Goal: Information Seeking & Learning: Learn about a topic

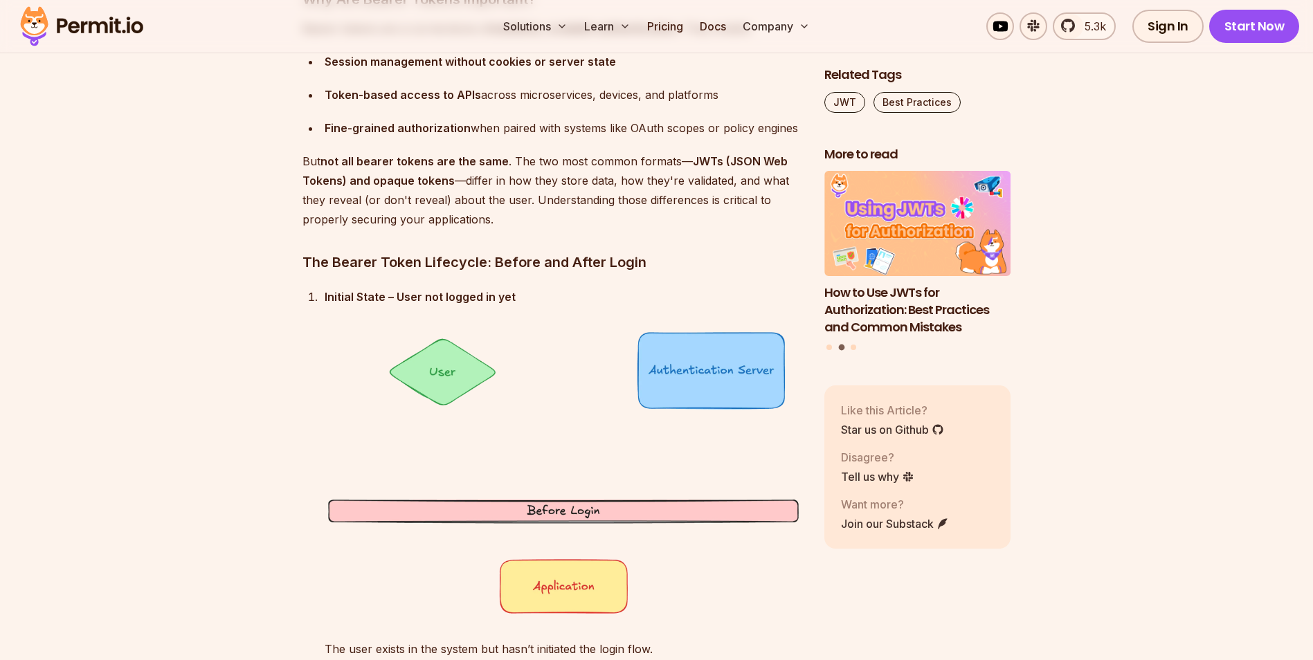
scroll to position [1661, 0]
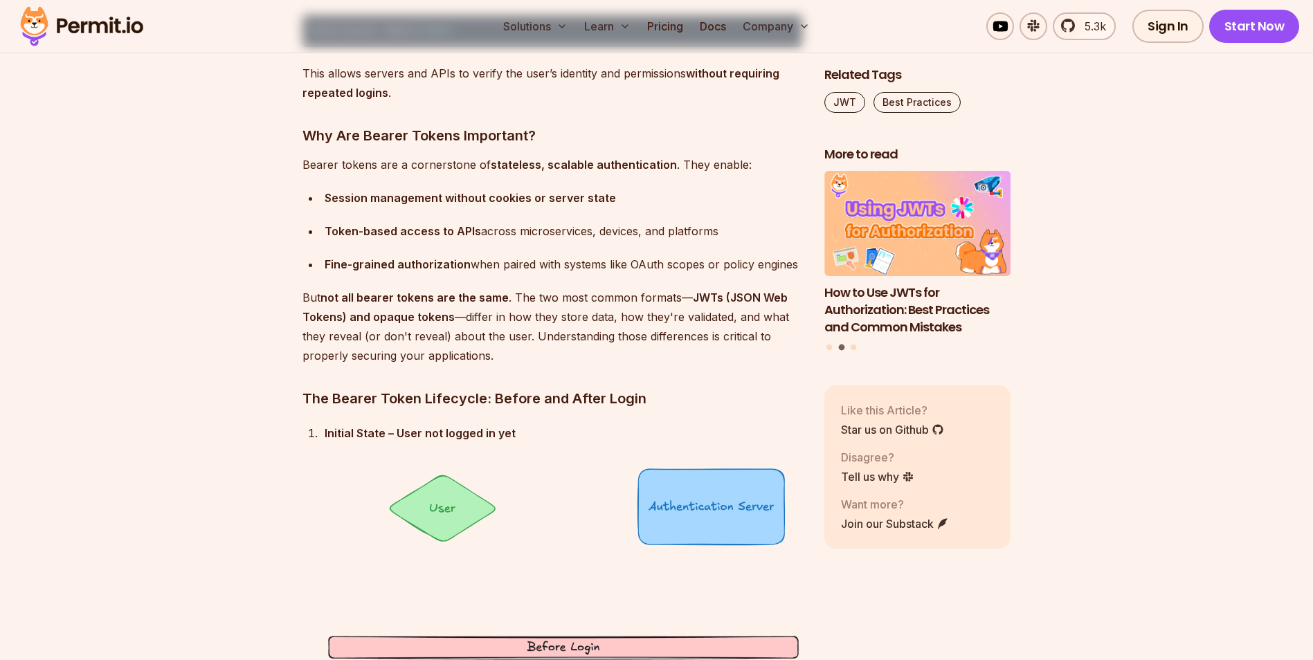
click at [543, 168] on strong "stateless, scalable authentication" at bounding box center [584, 165] width 186 height 14
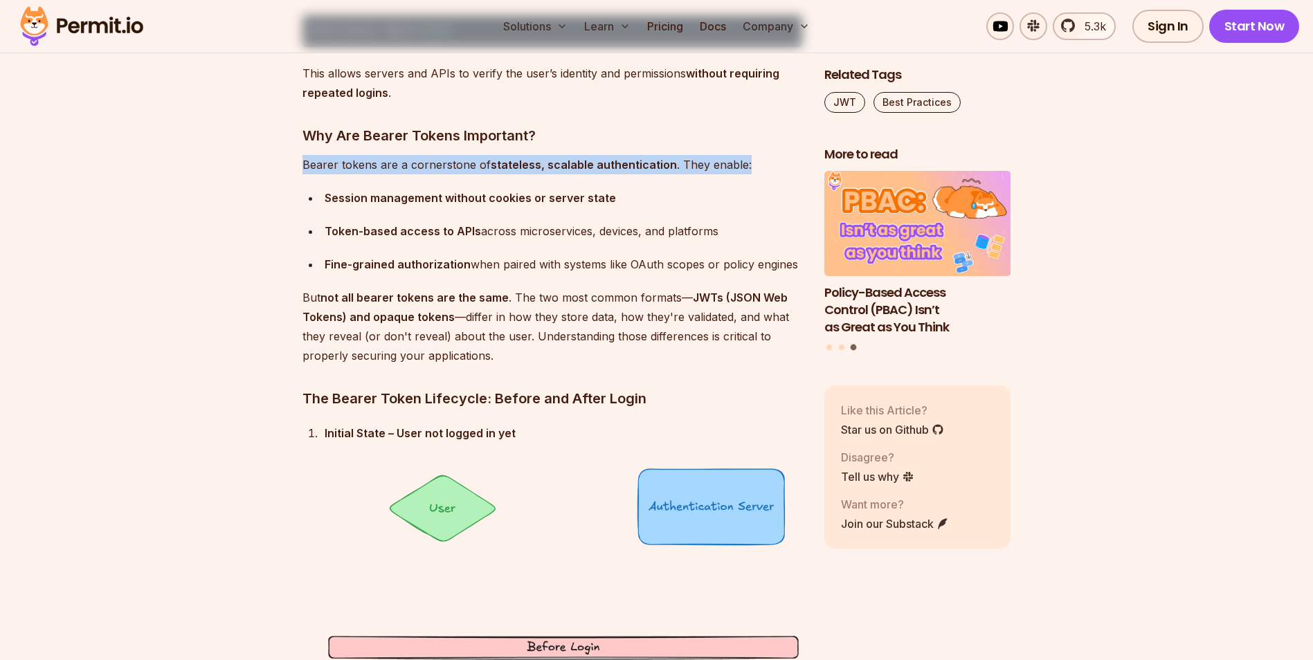
drag, startPoint x: 543, startPoint y: 168, endPoint x: 512, endPoint y: 225, distance: 64.7
click at [512, 224] on div "Token-based access to APIs across microservices, devices, and platforms" at bounding box center [563, 230] width 477 height 19
click at [512, 225] on div "Token-based access to APIs across microservices, devices, and platforms" at bounding box center [563, 230] width 477 height 19
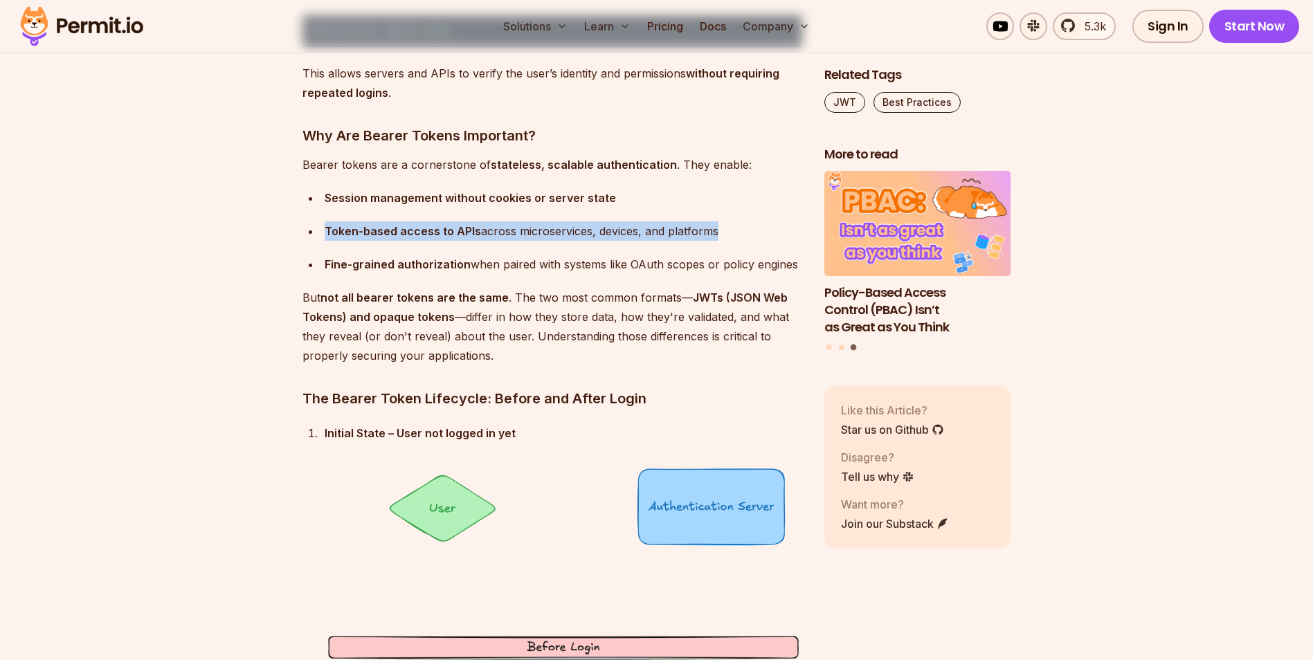
click at [511, 227] on div "Token-based access to APIs across microservices, devices, and platforms" at bounding box center [563, 230] width 477 height 19
drag, startPoint x: 511, startPoint y: 227, endPoint x: 503, endPoint y: 253, distance: 27.6
click at [503, 253] on ul "Session management without cookies or server state Token-based access to APIs a…" at bounding box center [552, 231] width 500 height 86
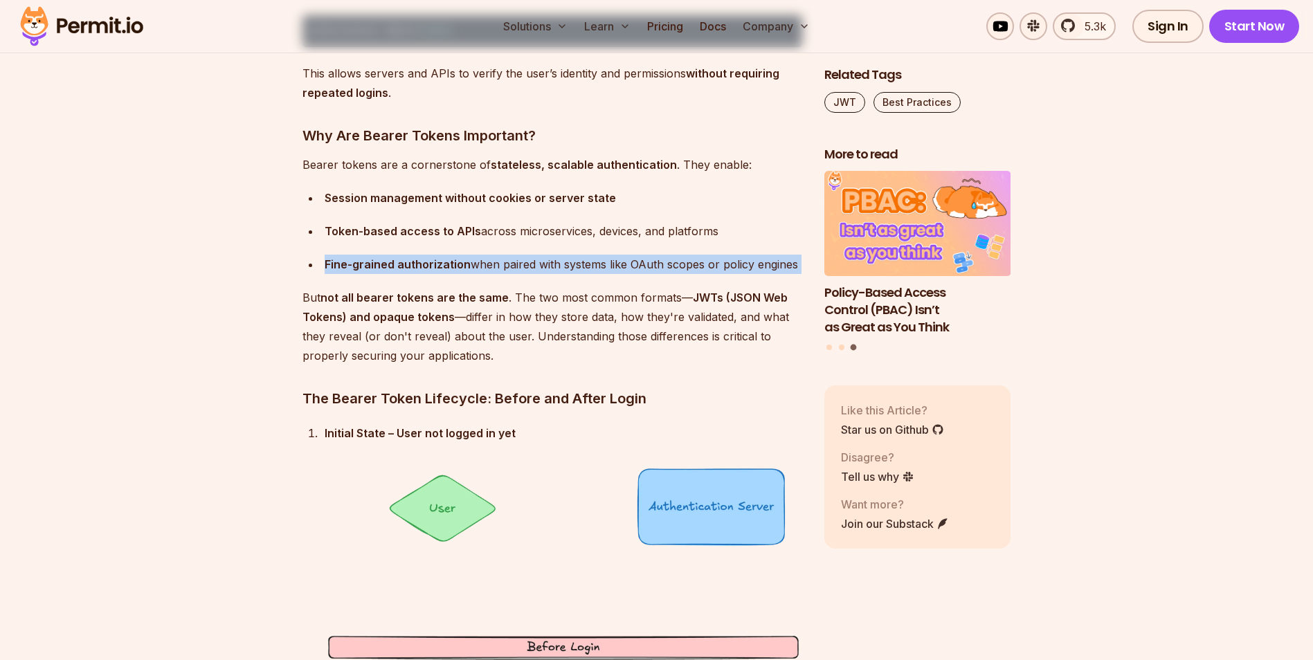
click at [503, 253] on ul "Session management without cookies or server state Token-based access to APIs a…" at bounding box center [552, 231] width 500 height 86
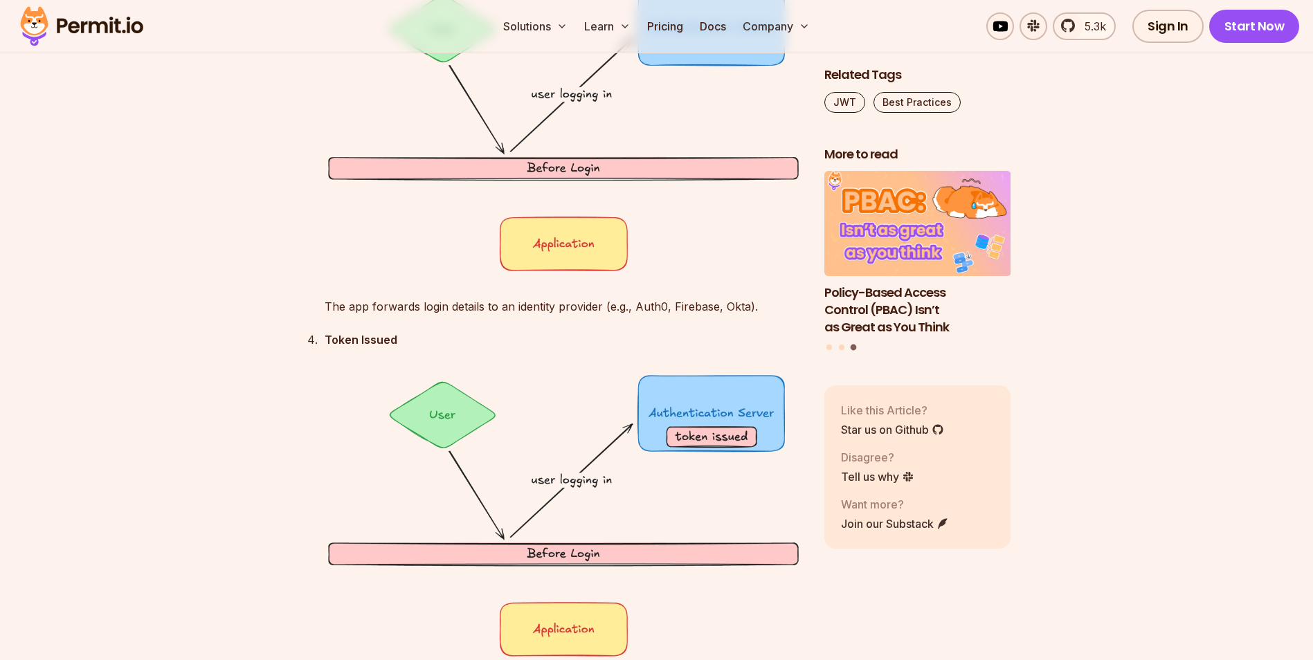
scroll to position [2837, 0]
